Goal: Task Accomplishment & Management: Use online tool/utility

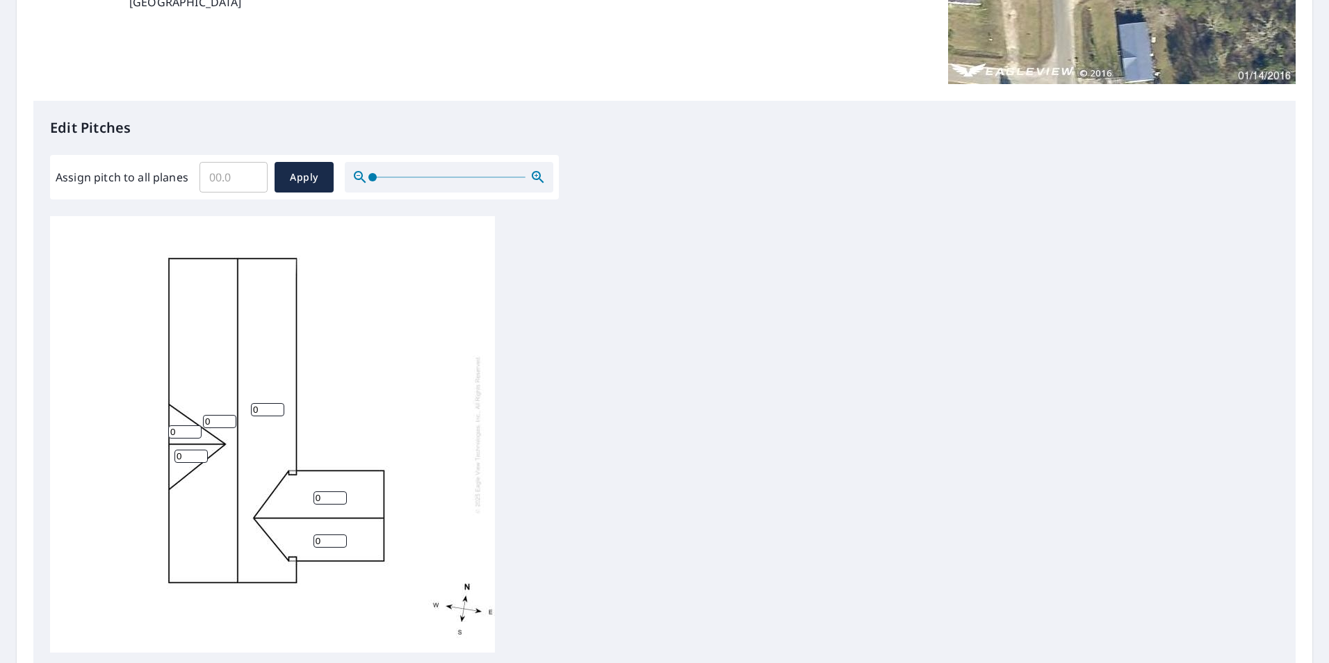
scroll to position [278, 0]
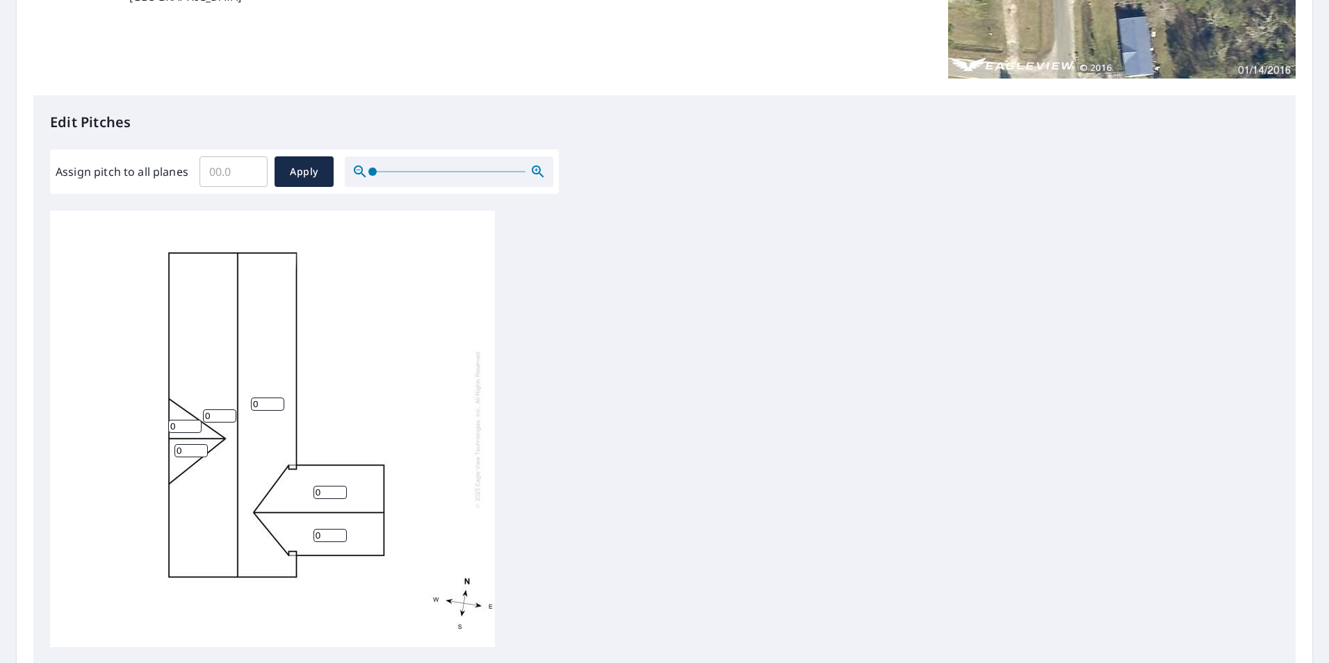
click at [183, 431] on input "0" at bounding box center [184, 426] width 33 height 13
type input "6"
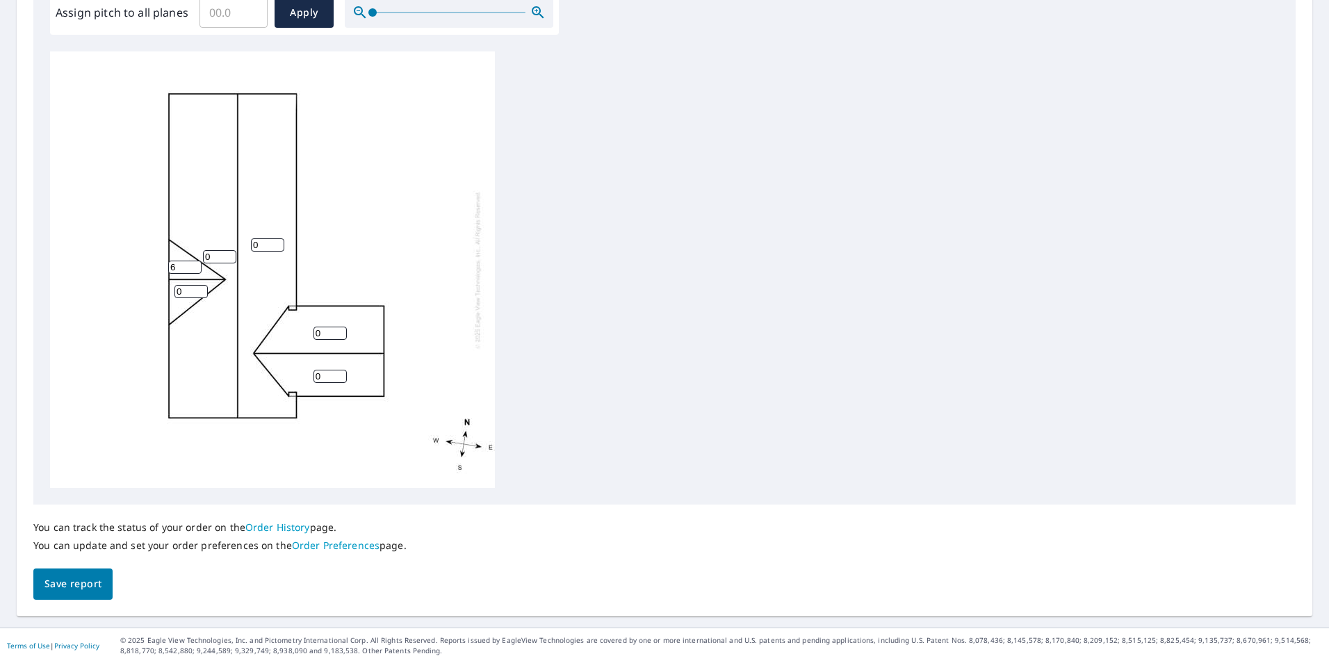
click at [220, 256] on input "0" at bounding box center [219, 256] width 33 height 13
drag, startPoint x: 220, startPoint y: 256, endPoint x: 212, endPoint y: 256, distance: 8.3
click at [212, 256] on input "0" at bounding box center [219, 256] width 33 height 13
type input "6"
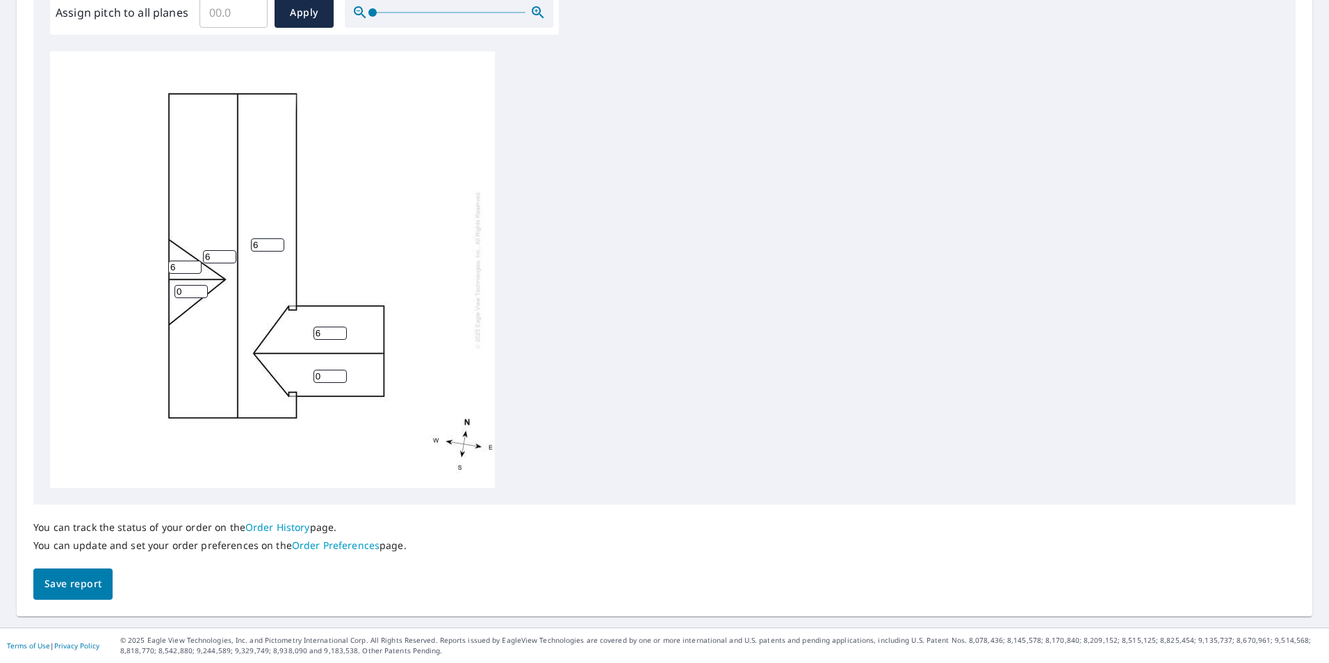
type input "6"
click at [88, 596] on button "Save report" at bounding box center [72, 584] width 79 height 31
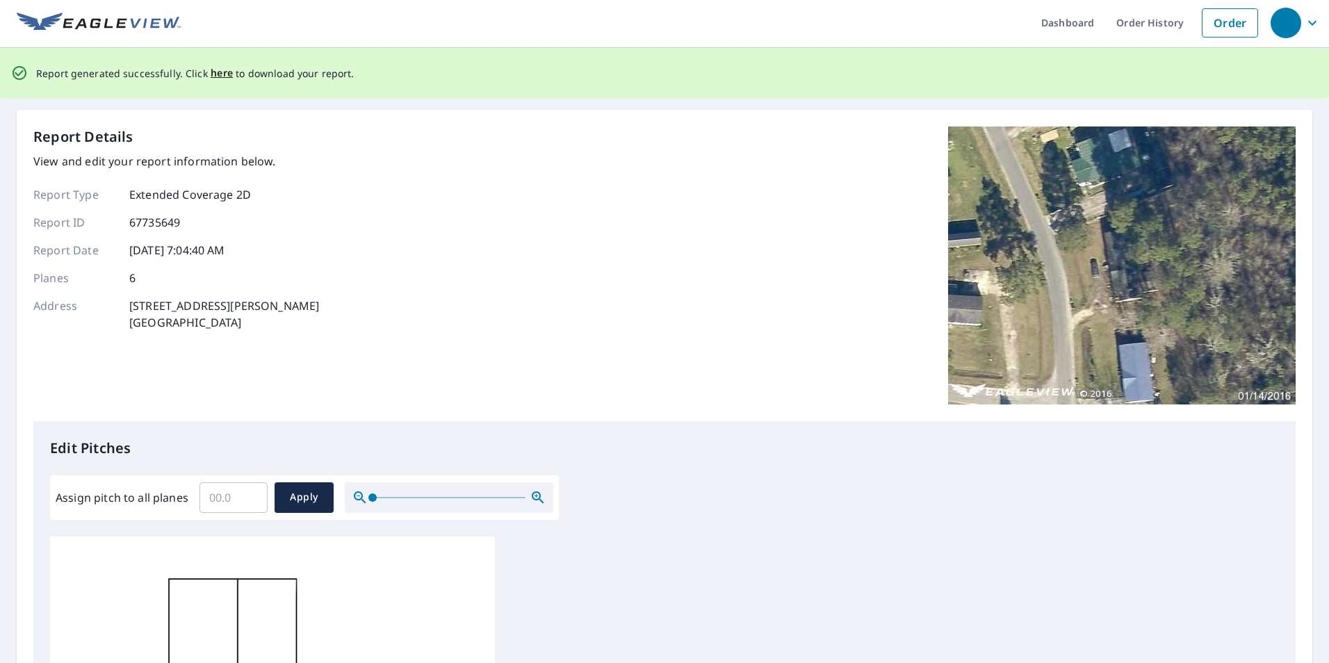
scroll to position [0, 0]
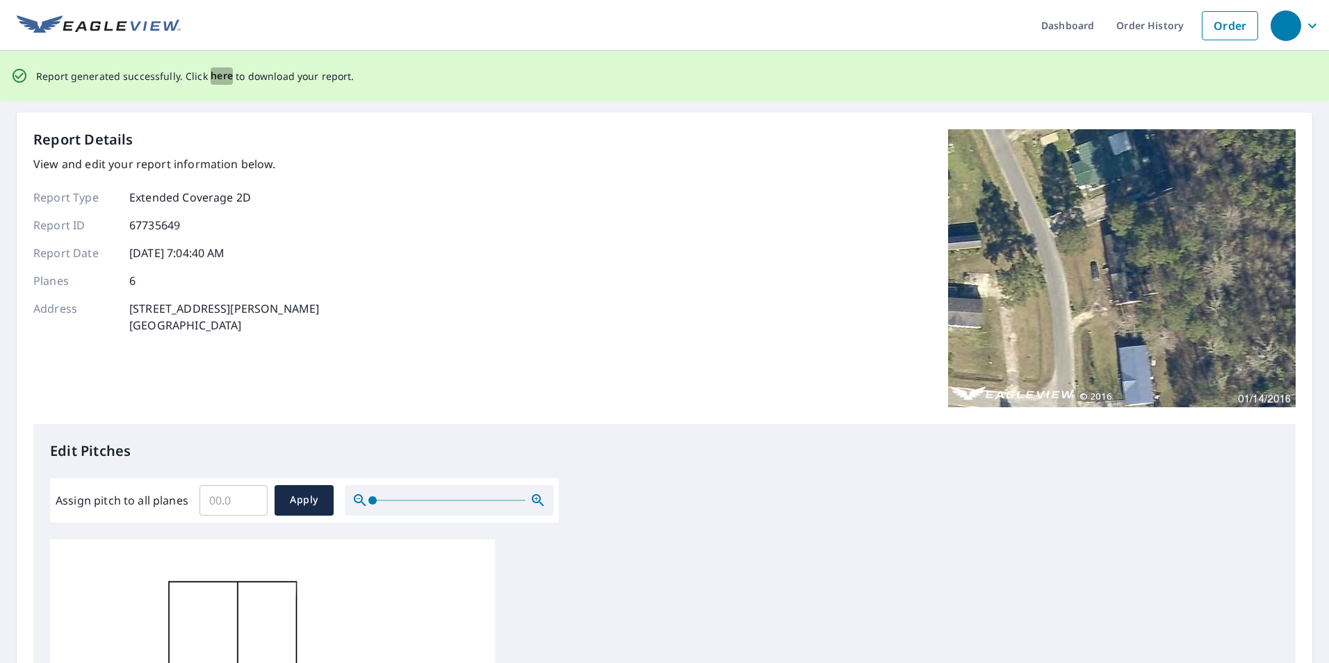
click at [218, 79] on span "here" at bounding box center [222, 75] width 23 height 17
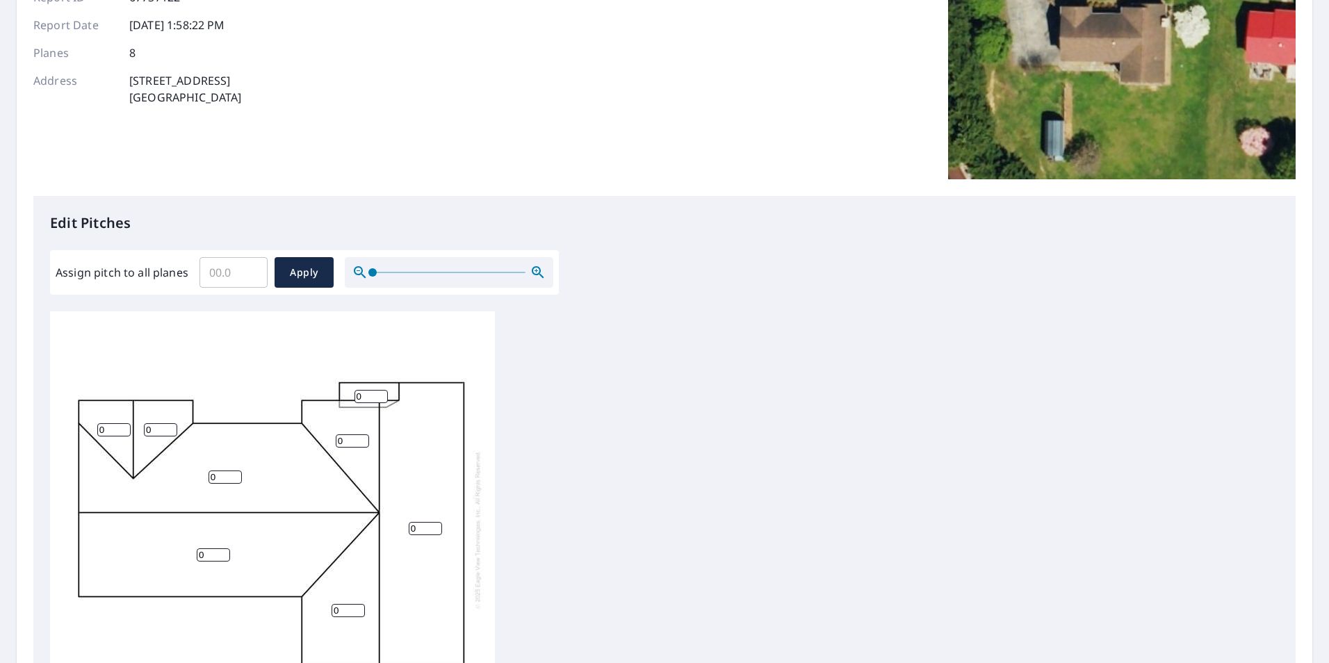
scroll to position [209, 0]
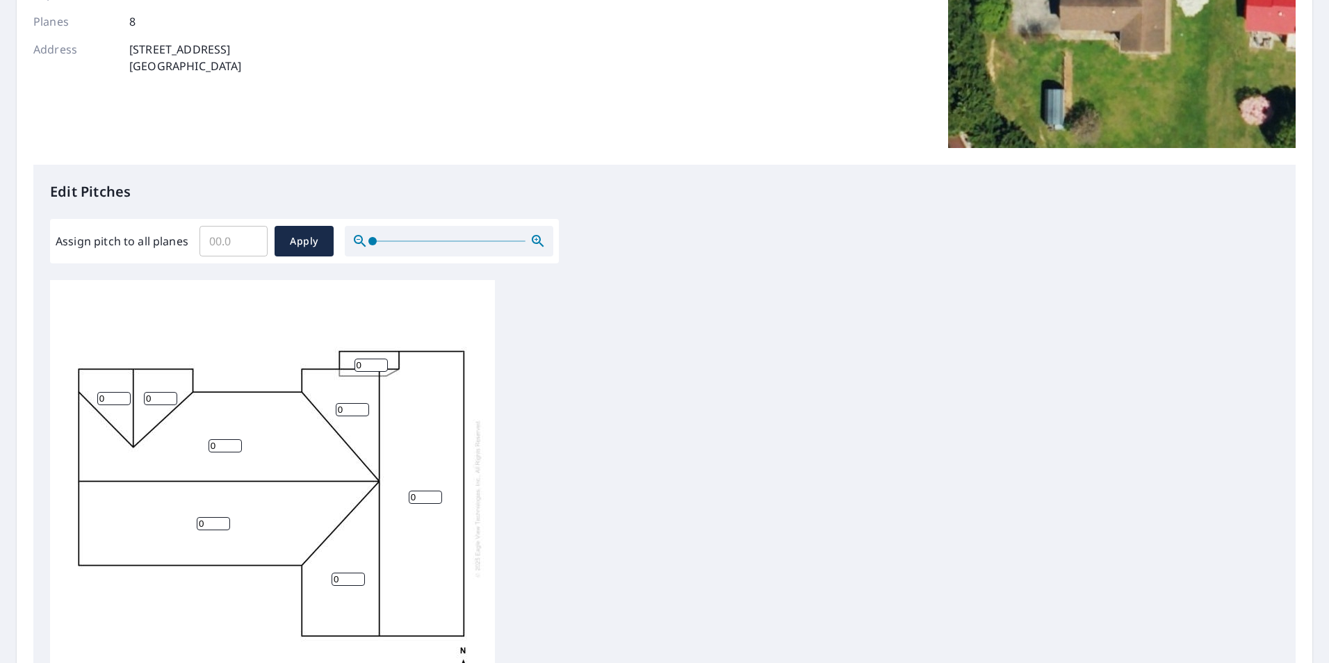
drag, startPoint x: 108, startPoint y: 402, endPoint x: 95, endPoint y: 402, distance: 13.2
click at [95, 402] on div "0 0 0 0 0 0 0 0" at bounding box center [272, 498] width 445 height 437
type input "5.2"
drag, startPoint x: 160, startPoint y: 394, endPoint x: 137, endPoint y: 390, distance: 23.3
click at [137, 390] on div "0 0 0 0 0 0 5.2 0" at bounding box center [272, 498] width 445 height 437
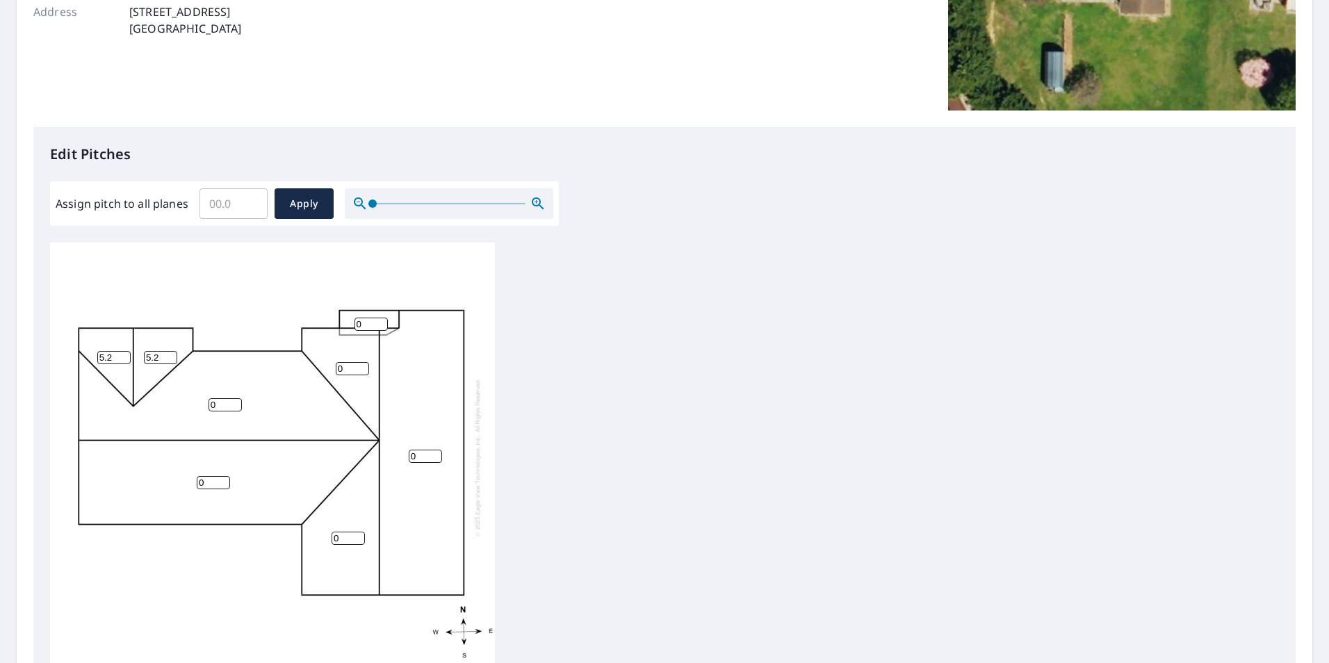
scroll to position [278, 0]
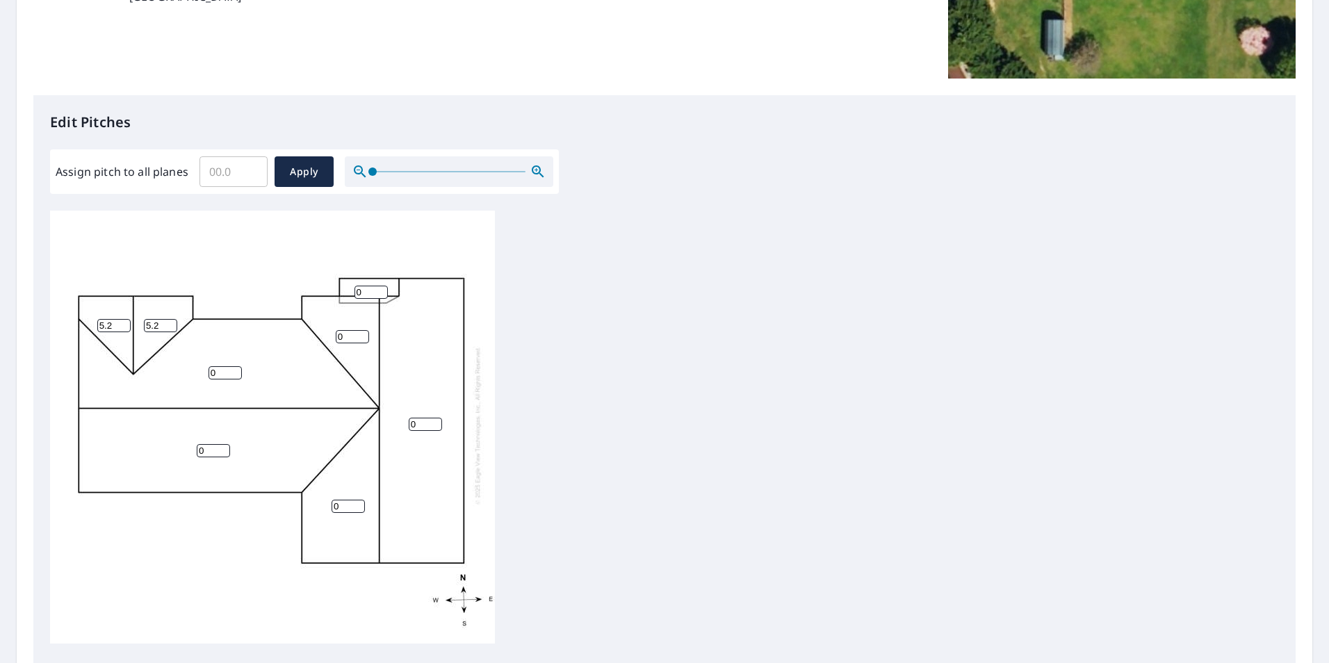
type input "5.2"
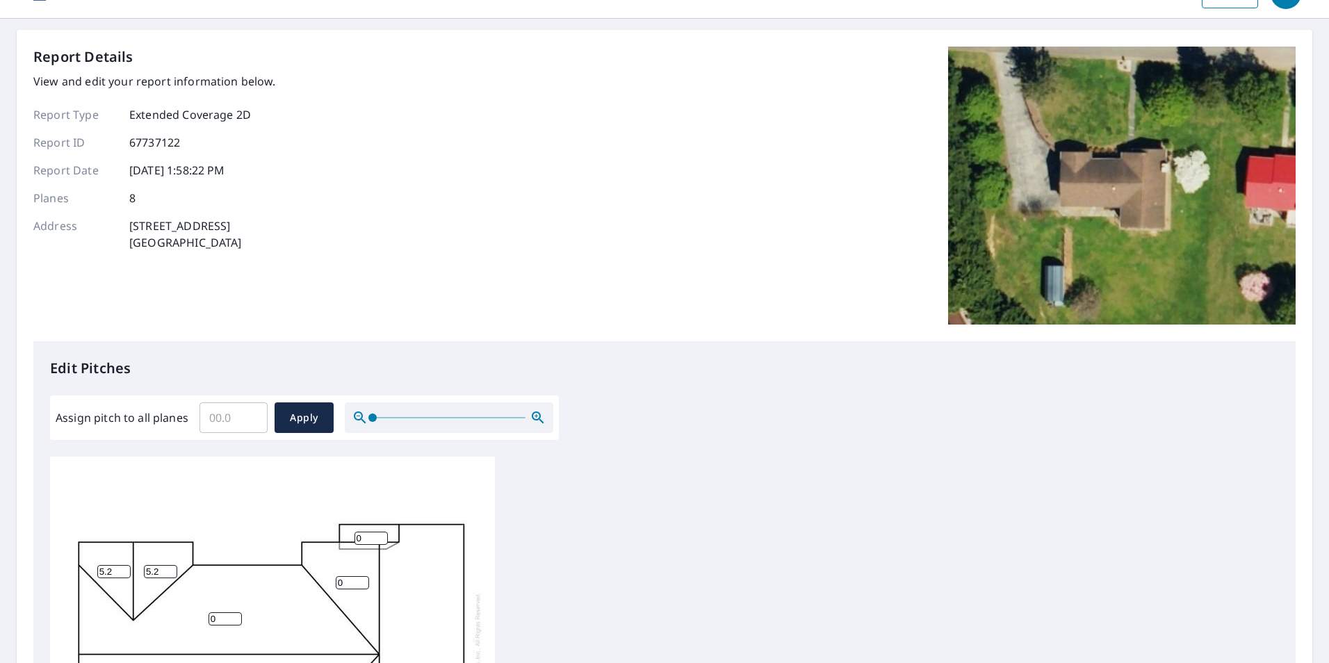
scroll to position [0, 0]
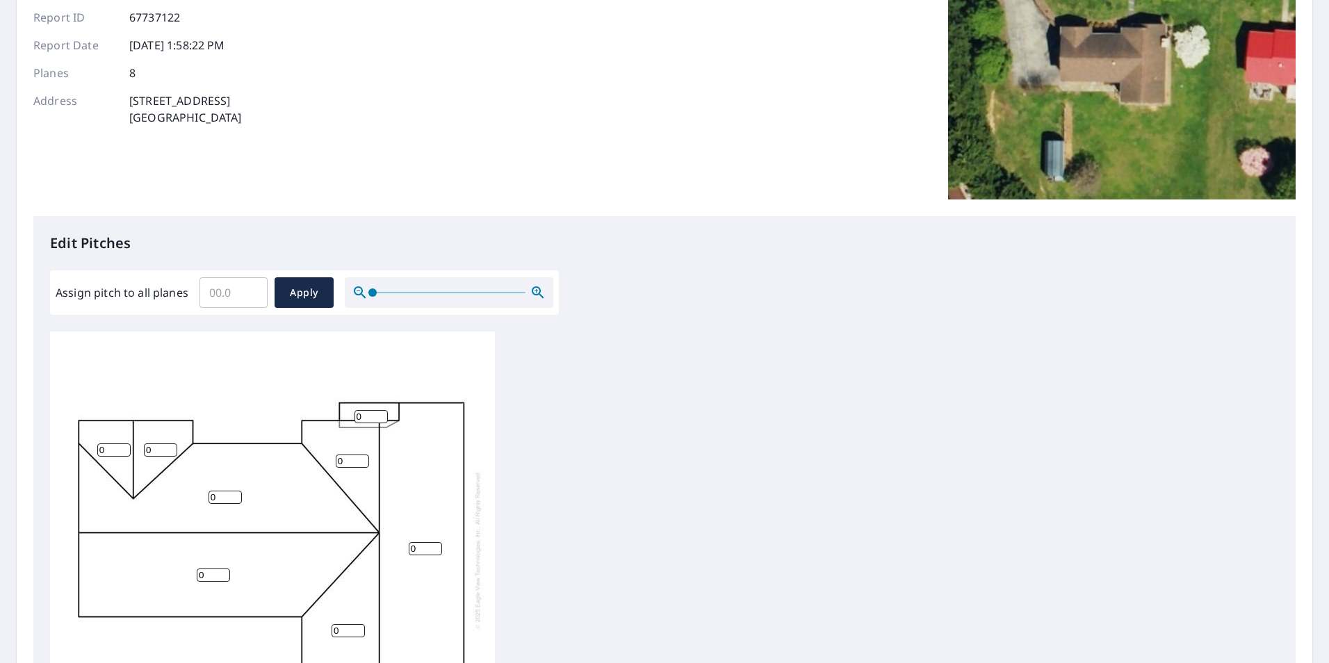
scroll to position [209, 0]
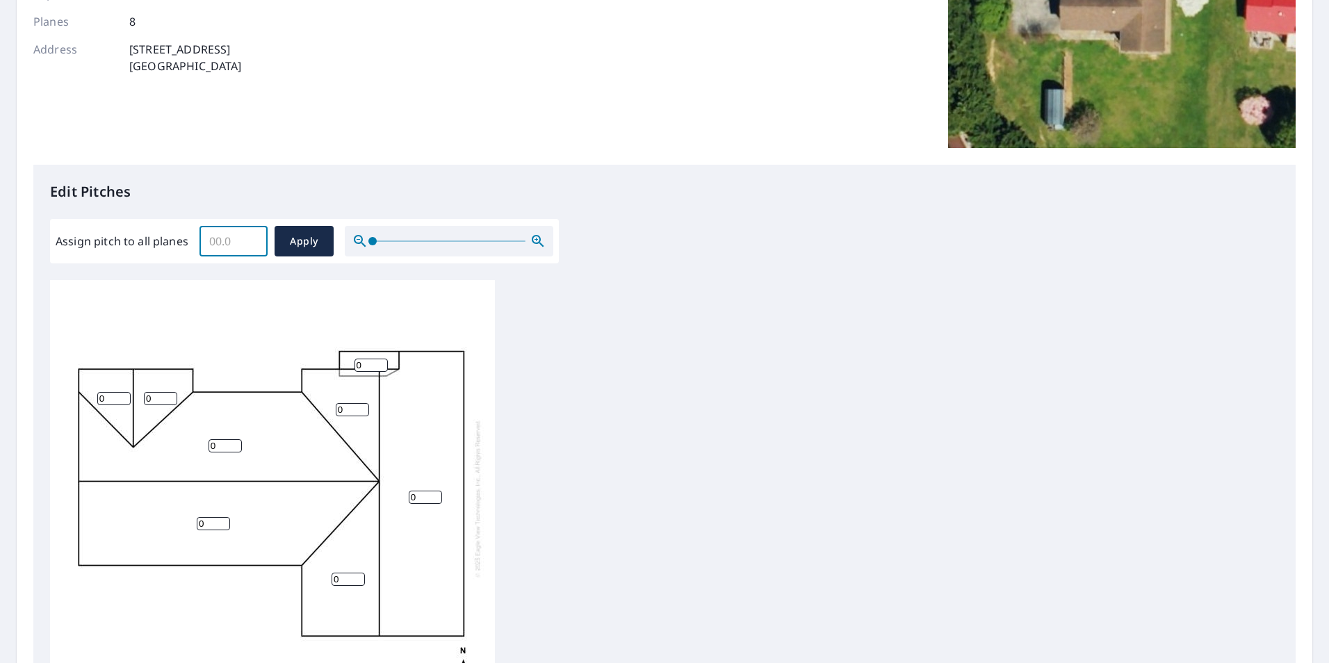
drag, startPoint x: 231, startPoint y: 239, endPoint x: 207, endPoint y: 239, distance: 23.6
click at [207, 239] on input "Assign pitch to all planes" at bounding box center [233, 241] width 68 height 39
type input "6"
click at [287, 241] on span "Apply" at bounding box center [304, 241] width 37 height 17
type input "6"
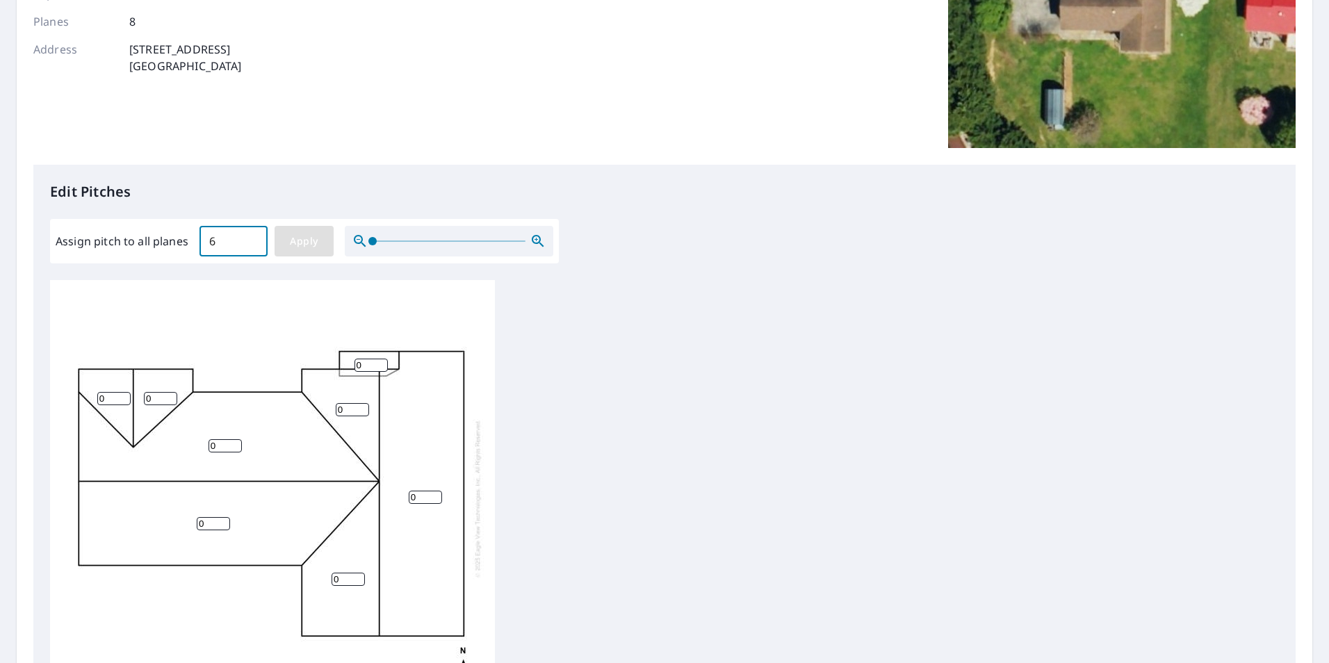
type input "6"
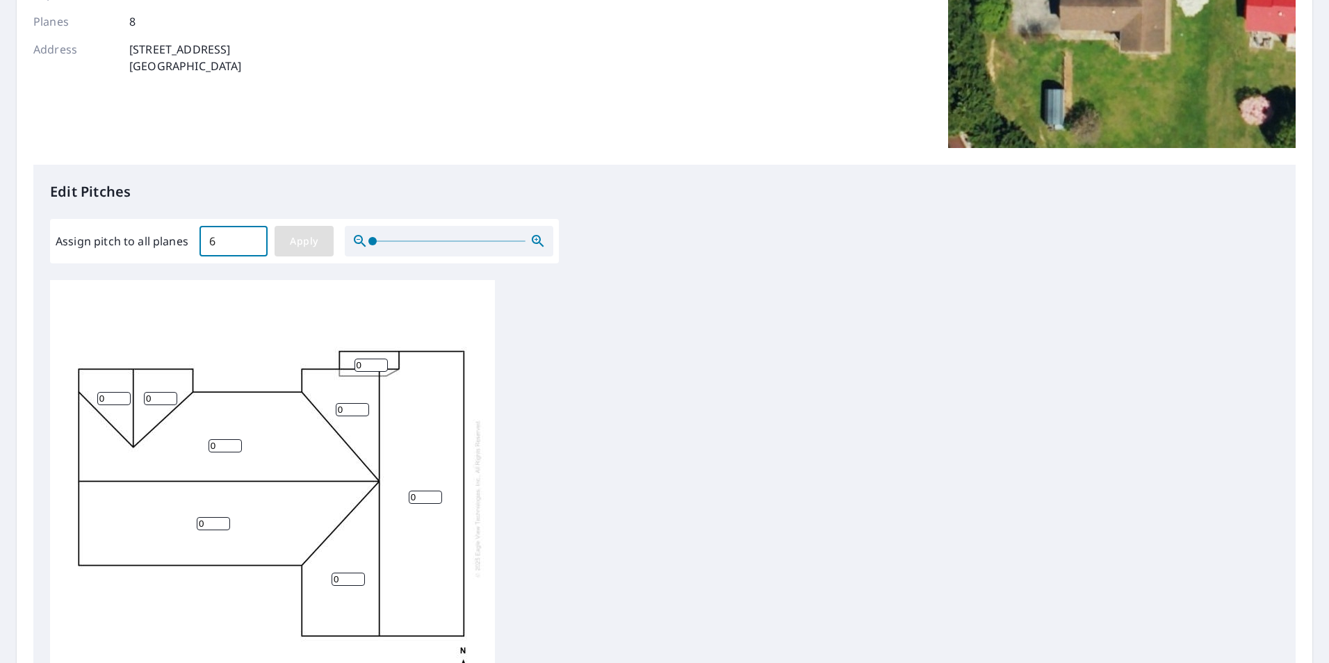
type input "6"
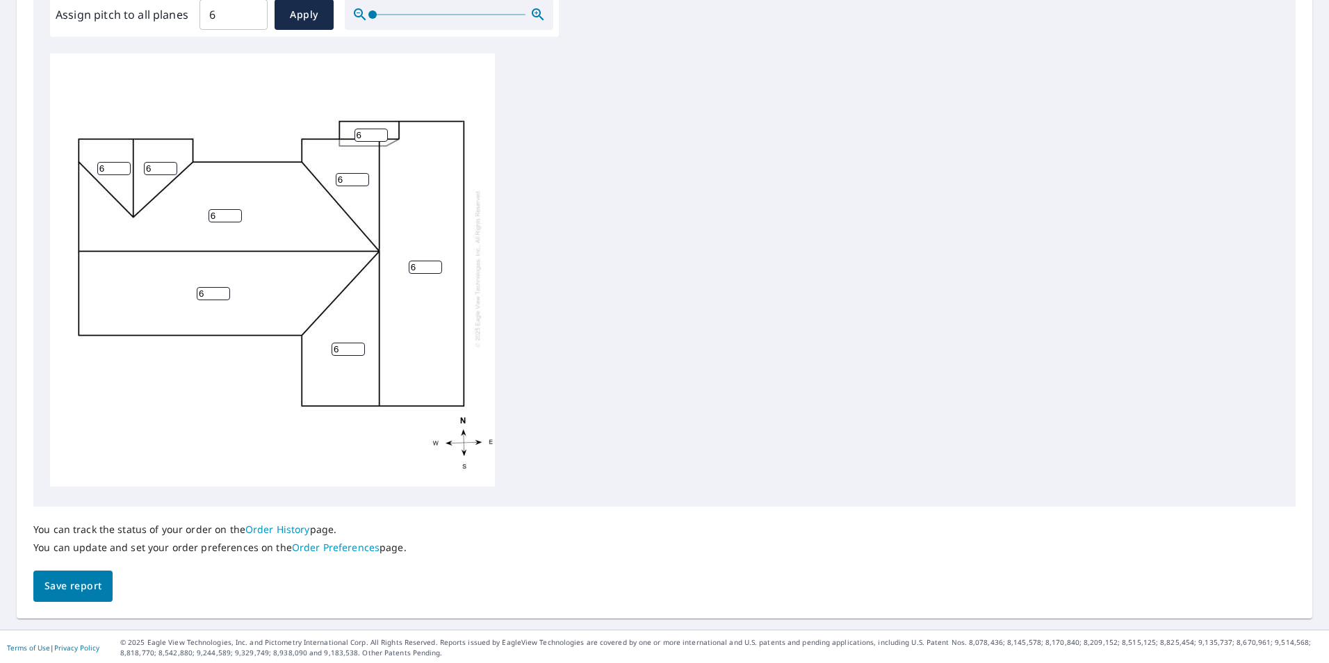
scroll to position [437, 0]
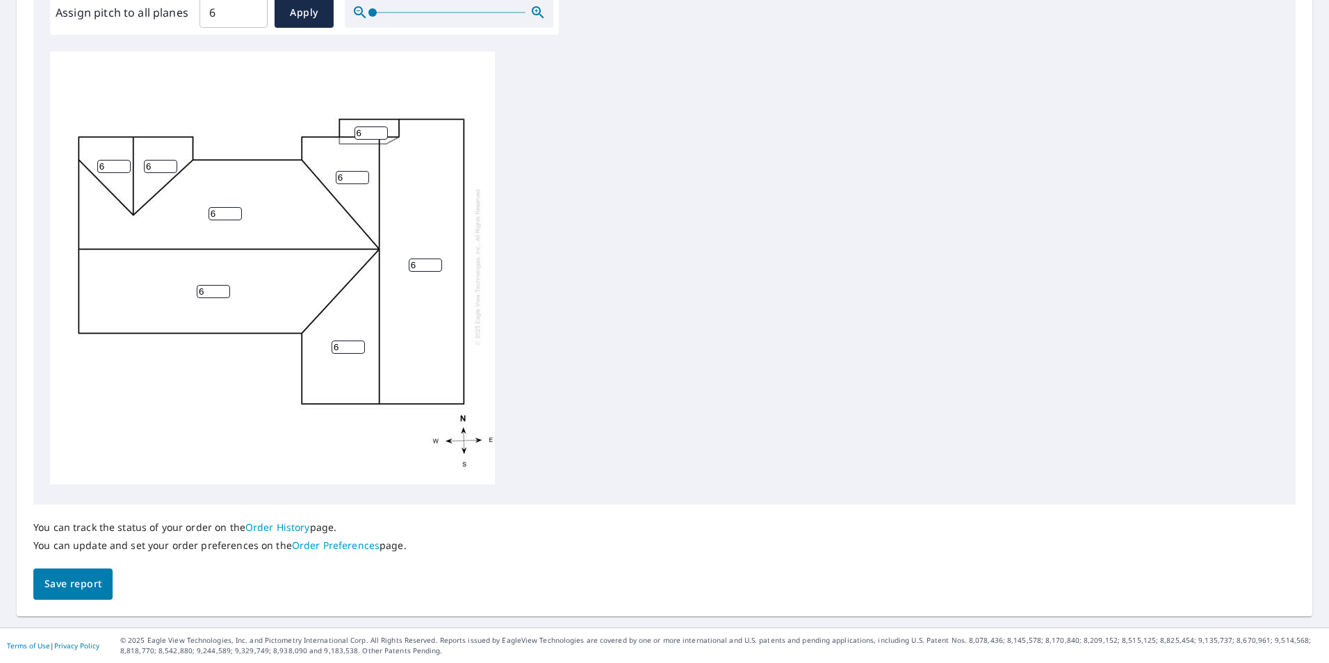
click at [104, 583] on button "Save report" at bounding box center [72, 584] width 79 height 31
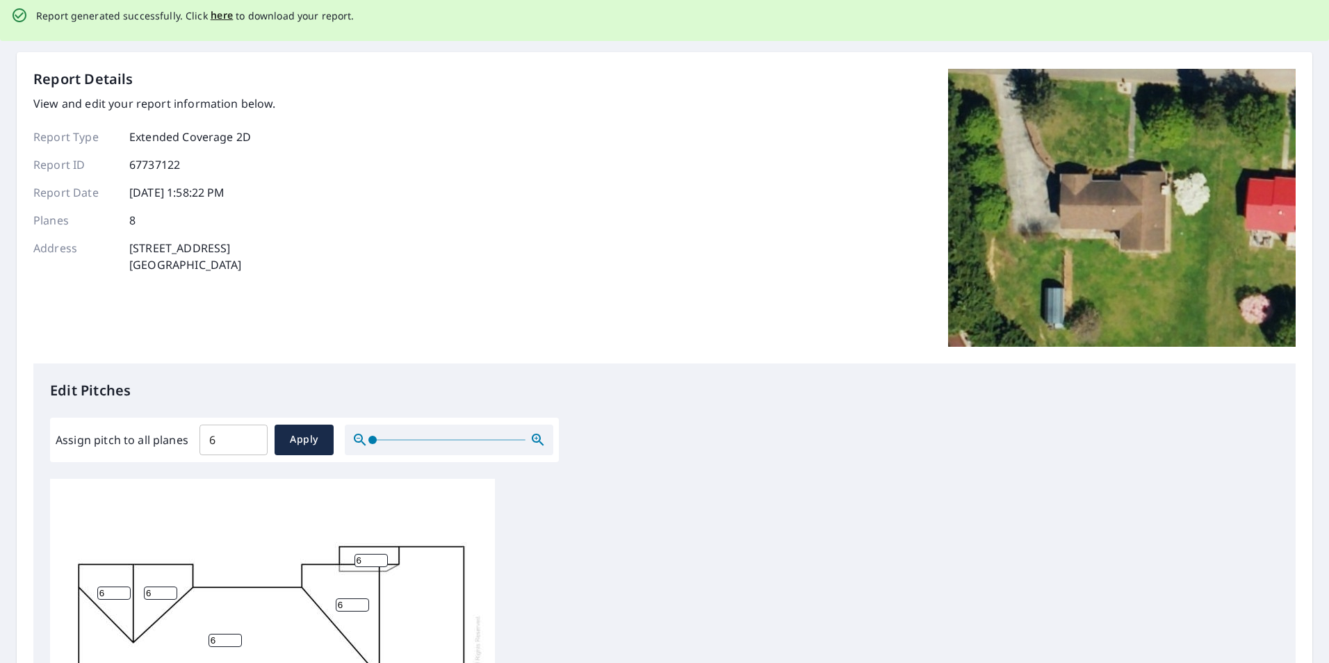
scroll to position [0, 0]
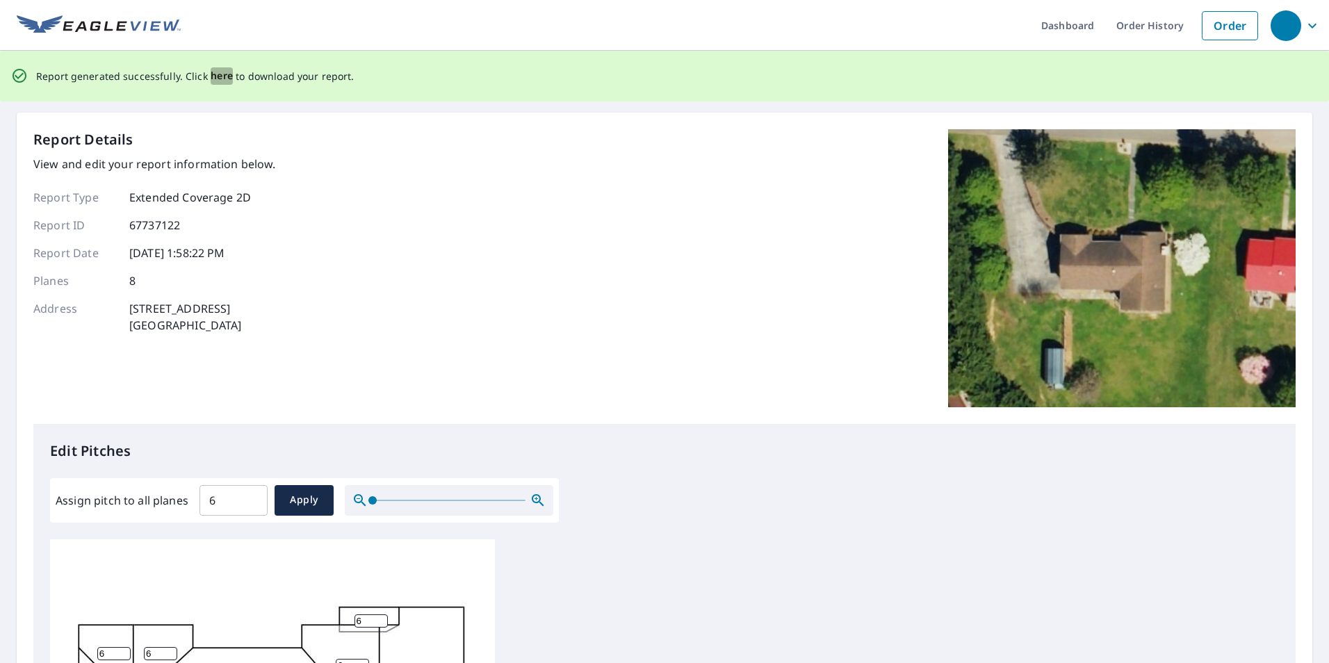
click at [217, 78] on span "here" at bounding box center [222, 75] width 23 height 17
